Goal: Task Accomplishment & Management: Use online tool/utility

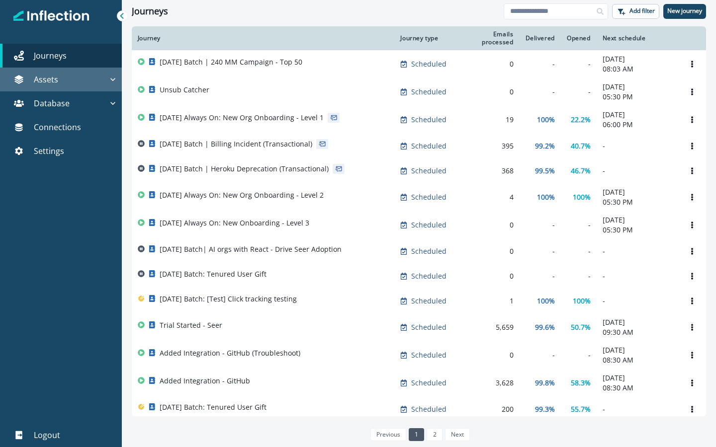
click at [114, 82] on icon "button" at bounding box center [113, 80] width 10 height 10
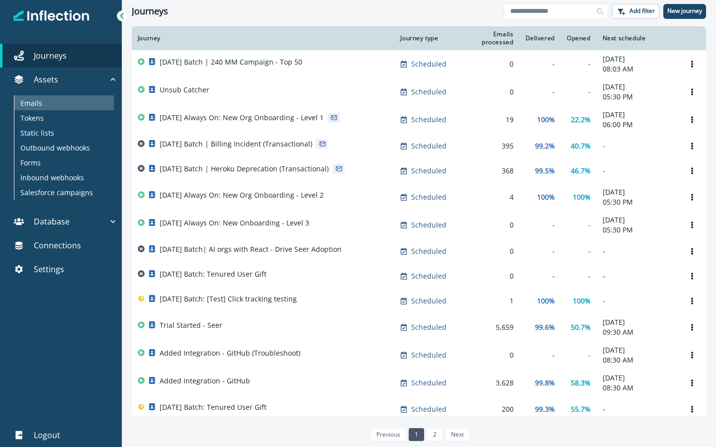
click at [50, 106] on div "Emails" at bounding box center [63, 102] width 99 height 15
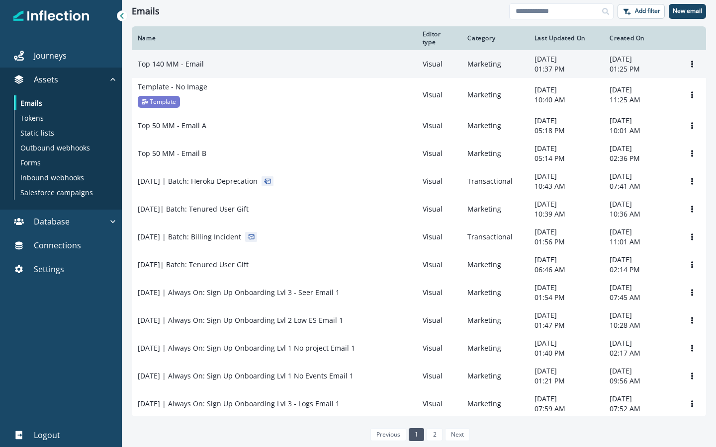
click at [186, 69] on p "Top 140 MM - Email" at bounding box center [171, 64] width 66 height 10
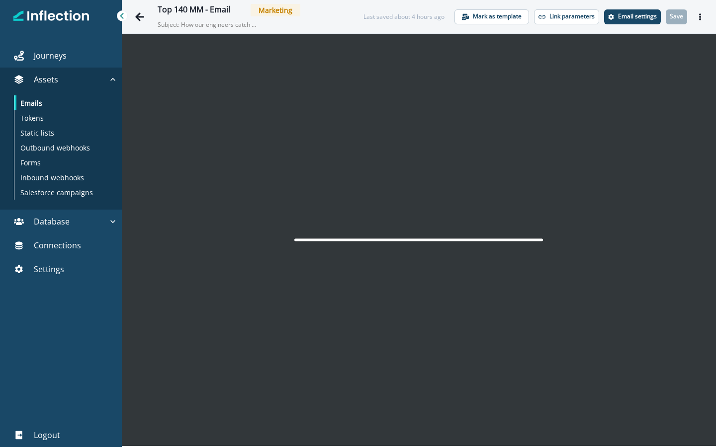
click at [356, 290] on div at bounding box center [419, 240] width 594 height 413
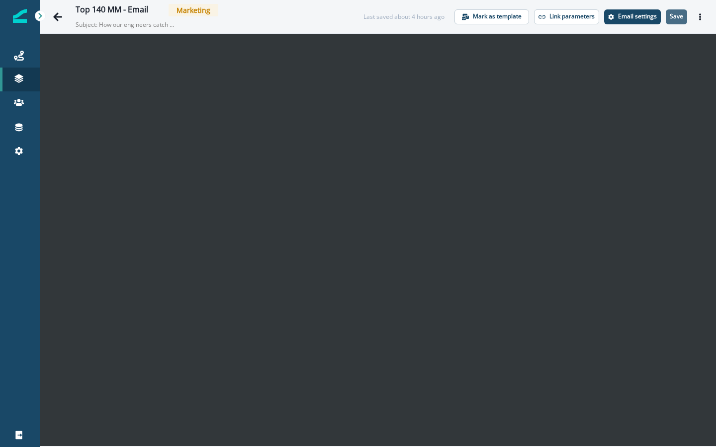
click at [680, 21] on button "Save" at bounding box center [676, 16] width 21 height 15
click at [645, 19] on p "Email settings" at bounding box center [637, 16] width 39 height 7
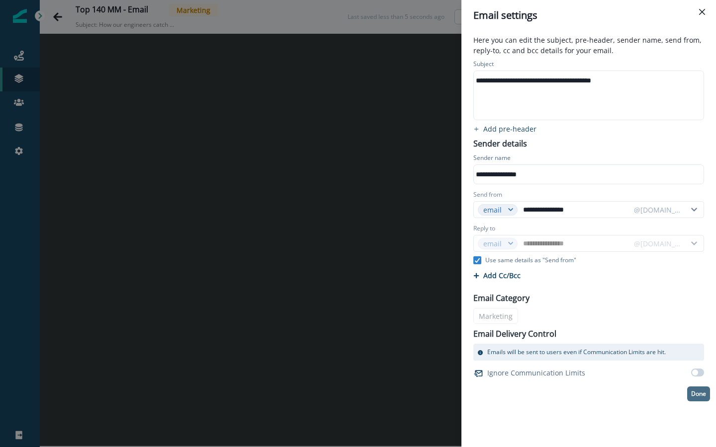
click at [700, 11] on icon "Close" at bounding box center [702, 12] width 6 height 6
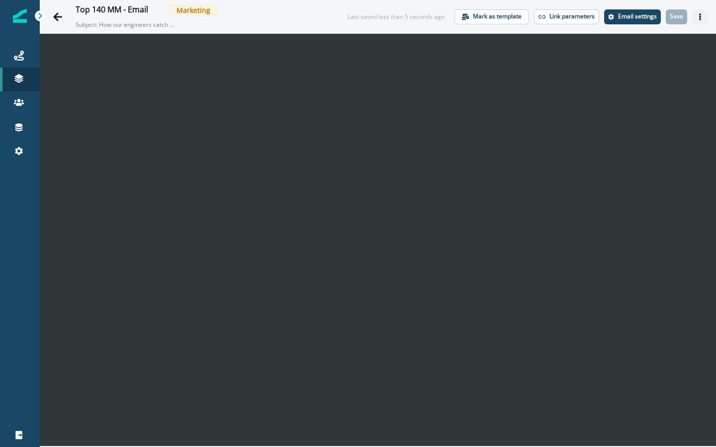
click at [696, 22] on button "Actions" at bounding box center [700, 16] width 16 height 15
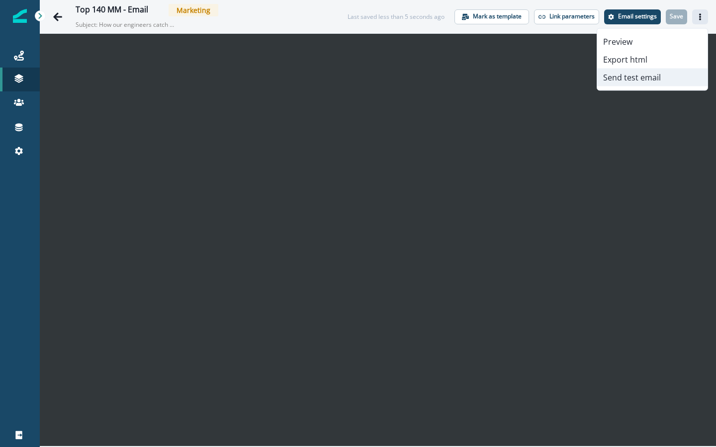
click at [636, 83] on button "Send test email" at bounding box center [652, 78] width 110 height 18
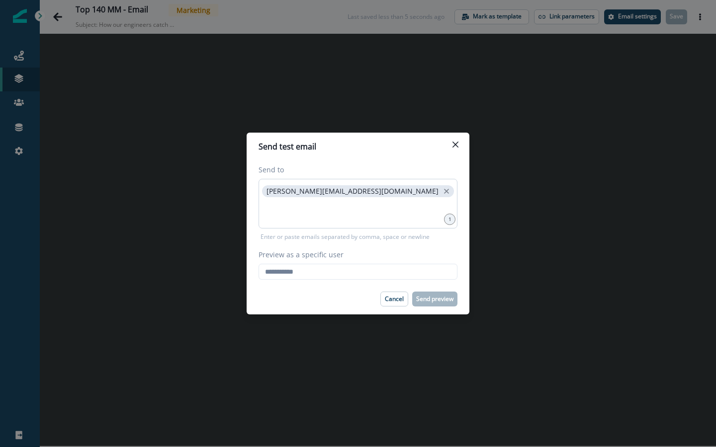
click at [357, 228] on div "[PERSON_NAME][EMAIL_ADDRESS][DOMAIN_NAME]" at bounding box center [357, 204] width 199 height 50
click at [308, 297] on div "Cancel Send preview" at bounding box center [357, 299] width 199 height 15
click at [323, 275] on input "Preview as a specific user" at bounding box center [357, 272] width 199 height 16
type input "**********"
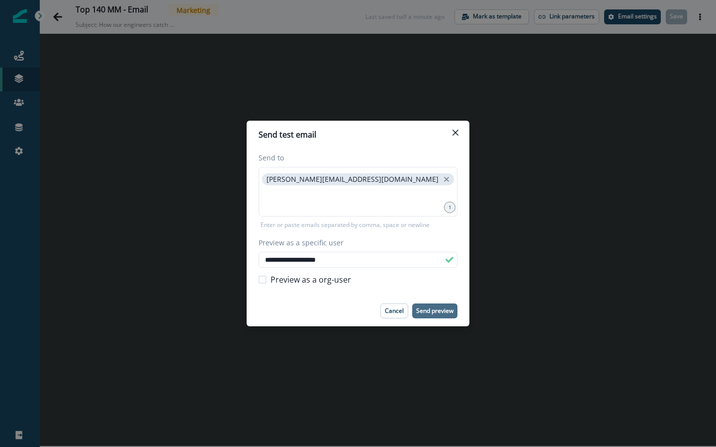
click at [430, 313] on p "Send preview" at bounding box center [434, 311] width 37 height 7
click at [395, 316] on button "Cancel" at bounding box center [394, 311] width 28 height 15
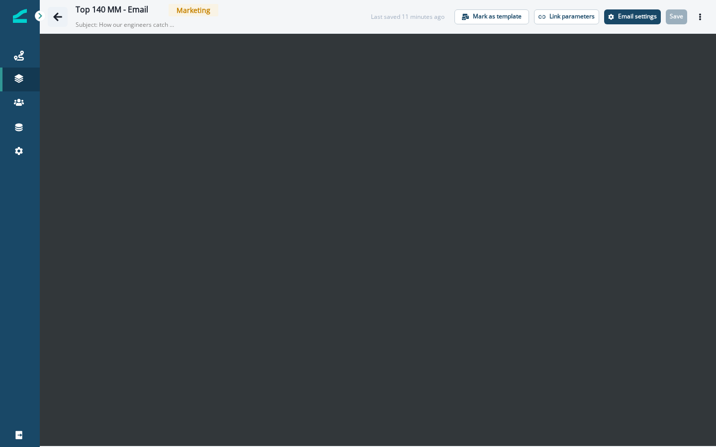
click at [54, 15] on icon "Go back" at bounding box center [58, 17] width 10 height 10
